Goal: Register for event/course

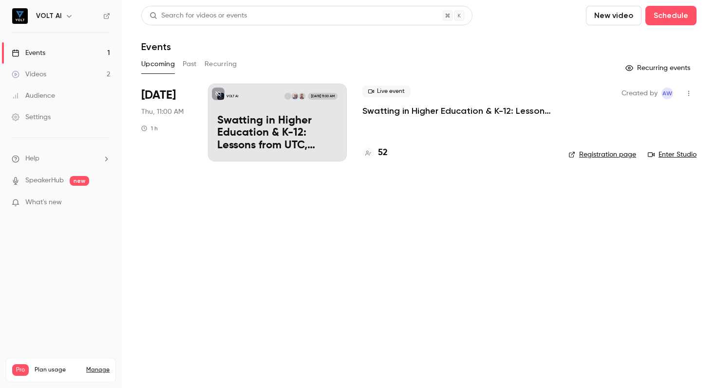
click at [252, 123] on p "Swatting in Higher Education & K-12: Lessons from UTC, [GEOGRAPHIC_DATA], and t…" at bounding box center [277, 133] width 120 height 37
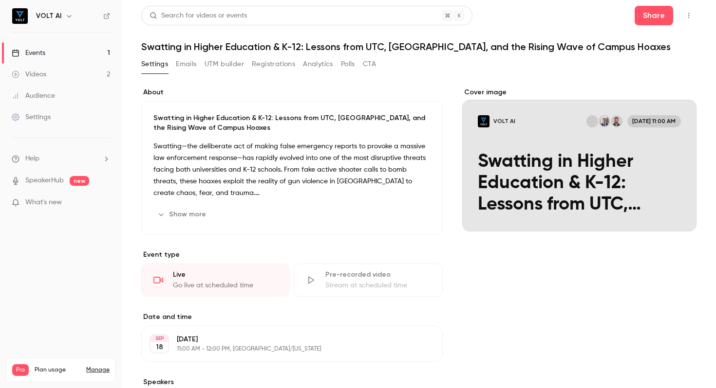
click at [47, 50] on link "Events 1" at bounding box center [61, 52] width 122 height 21
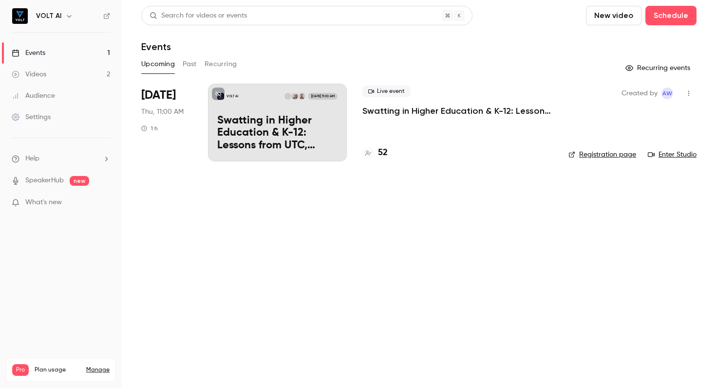
click at [380, 153] on h4 "52" at bounding box center [383, 153] width 10 height 13
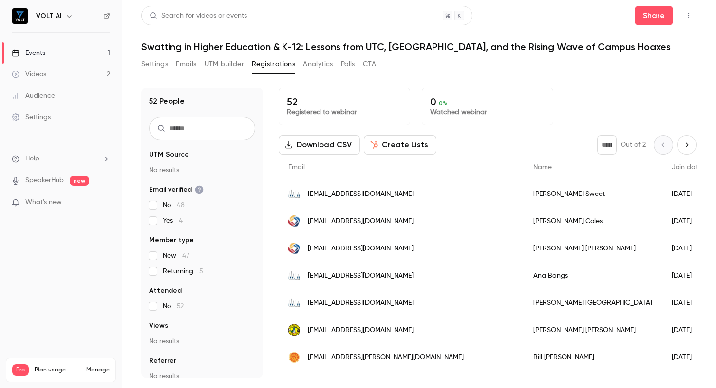
click at [686, 141] on icon "Next page" at bounding box center [686, 145] width 11 height 8
type input "*"
